Goal: Book appointment/travel/reservation

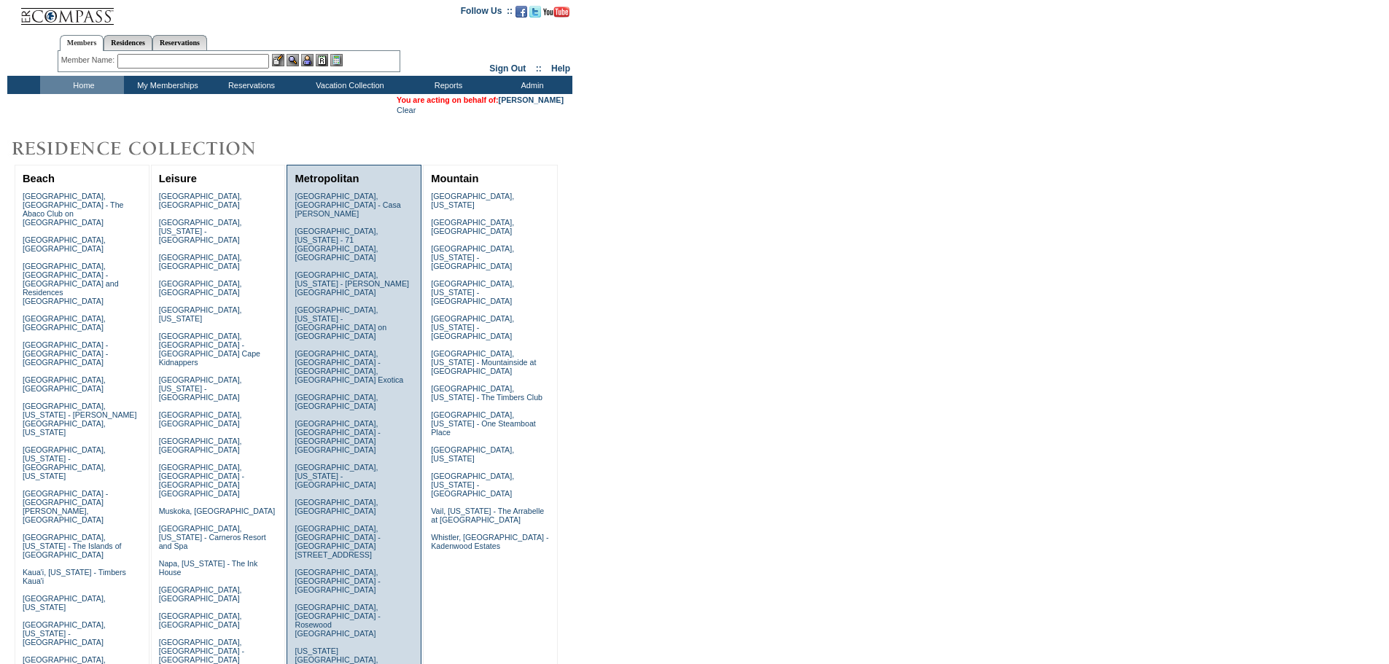
scroll to position [219, 0]
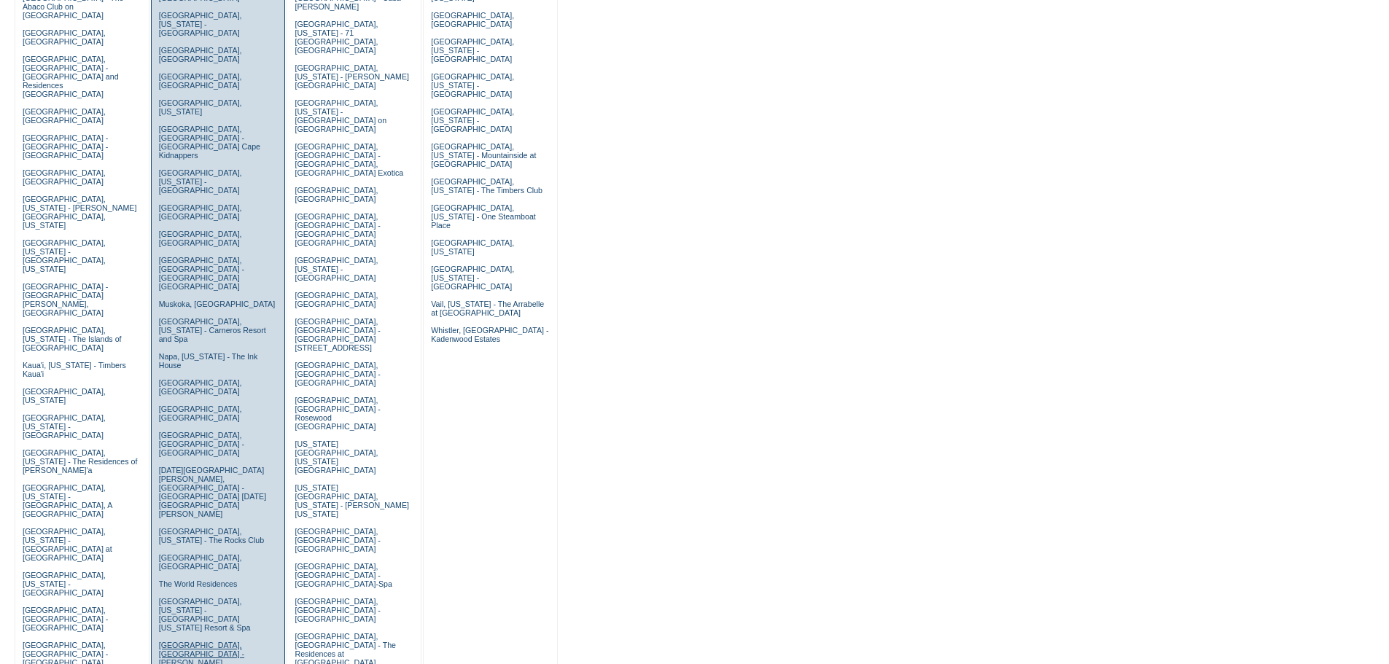
click at [181, 641] on link "Tuscany, Italy - Casali di Casole" at bounding box center [201, 663] width 85 height 44
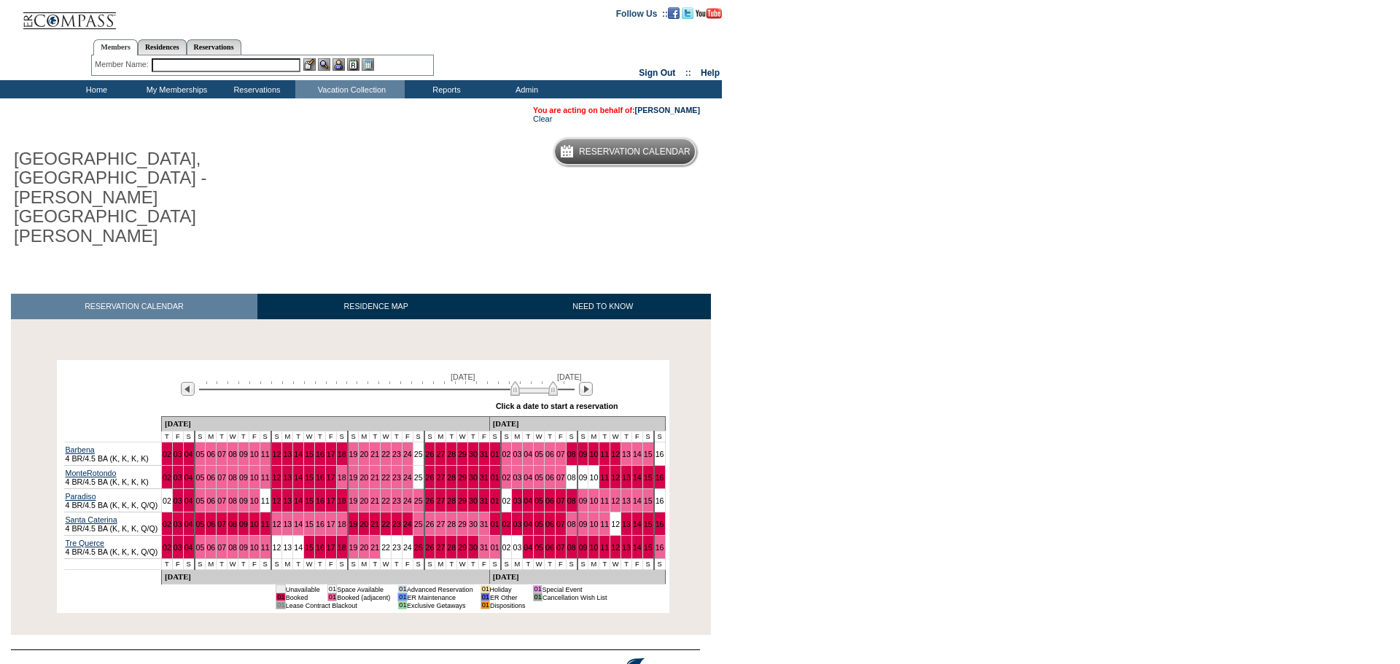
drag, startPoint x: 349, startPoint y: 310, endPoint x: 551, endPoint y: 313, distance: 202.0
click at [551, 381] on img at bounding box center [534, 388] width 47 height 15
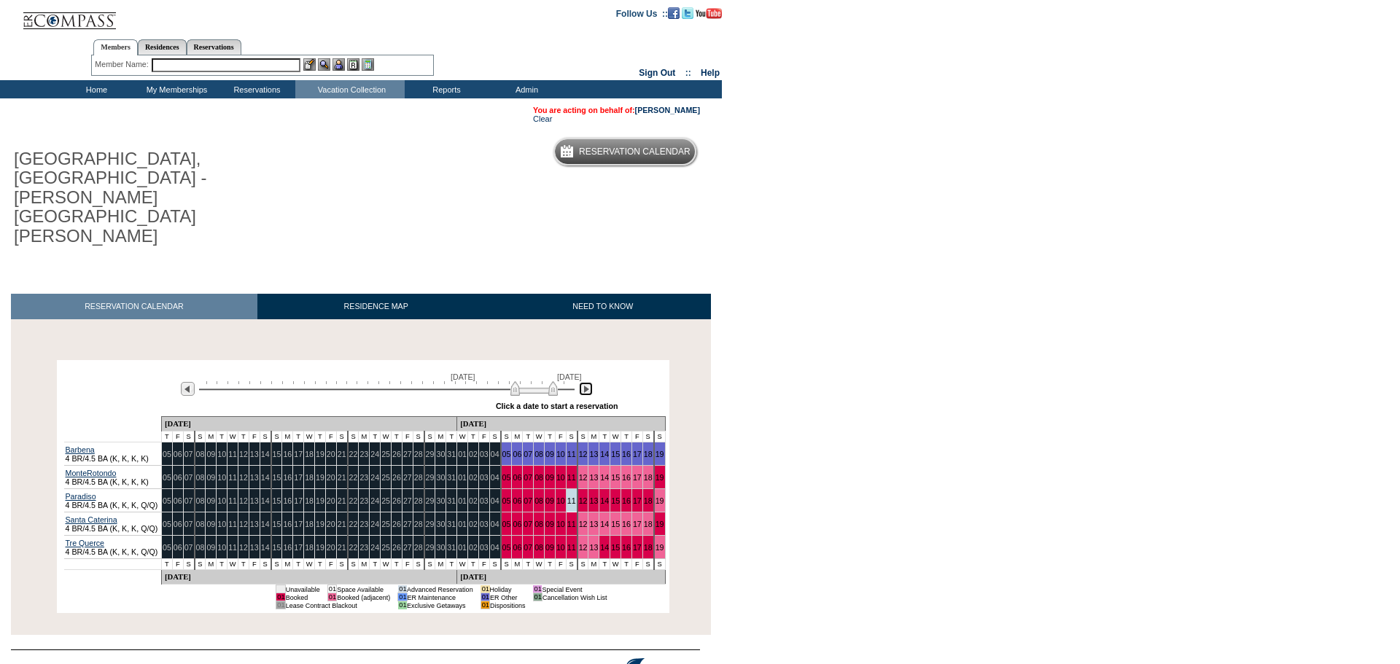
click at [583, 382] on img at bounding box center [586, 389] width 14 height 14
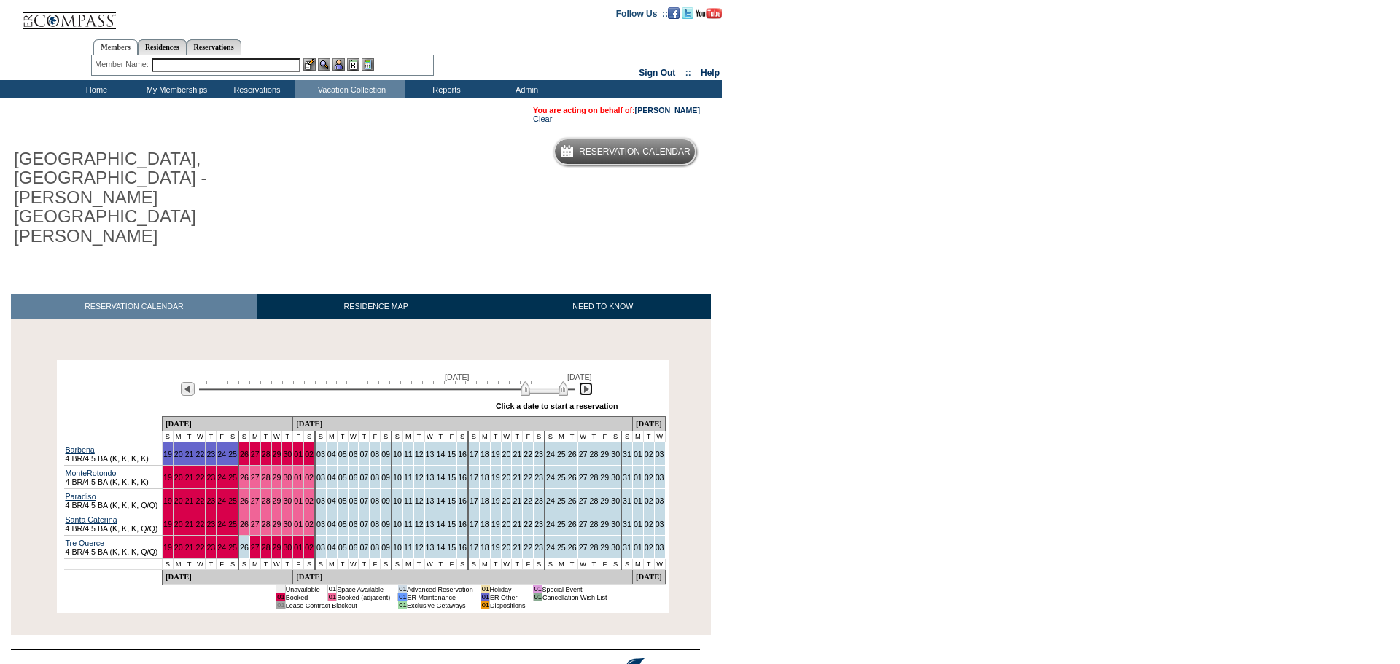
click at [521, 381] on img at bounding box center [544, 388] width 47 height 15
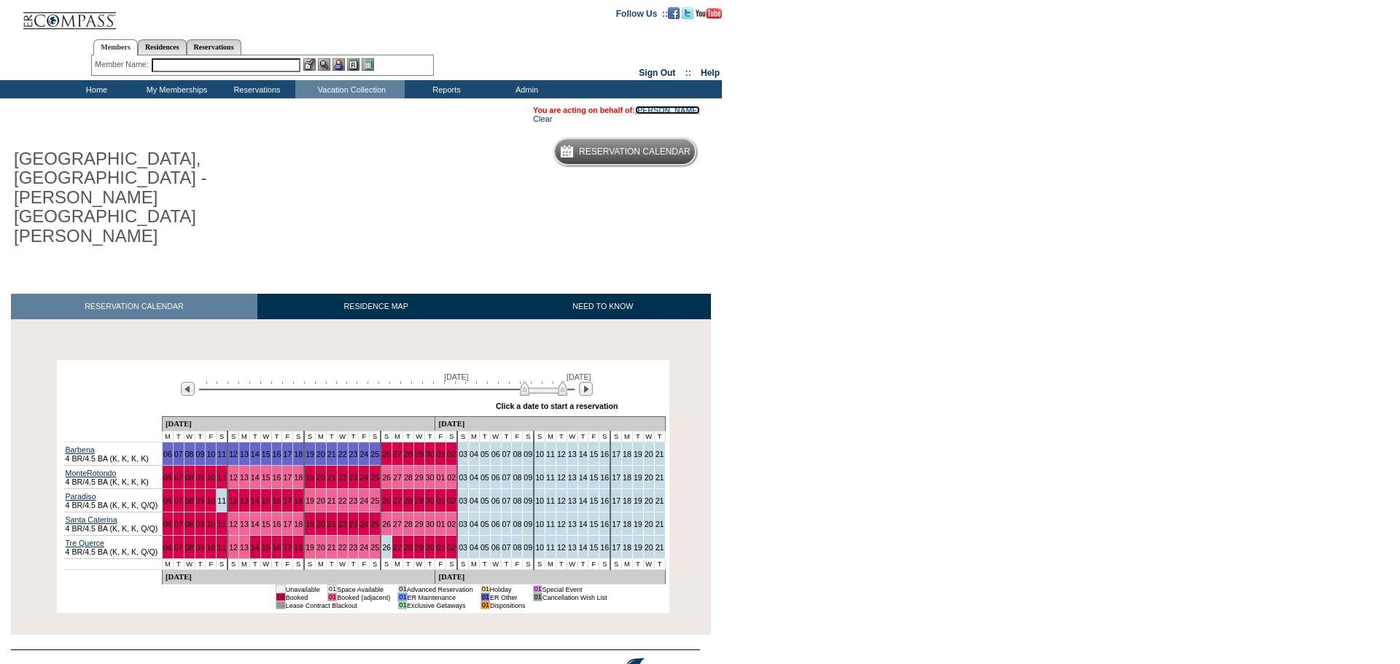
click at [675, 111] on link "[PERSON_NAME]" at bounding box center [667, 110] width 65 height 9
